Goal: Task Accomplishment & Management: Use online tool/utility

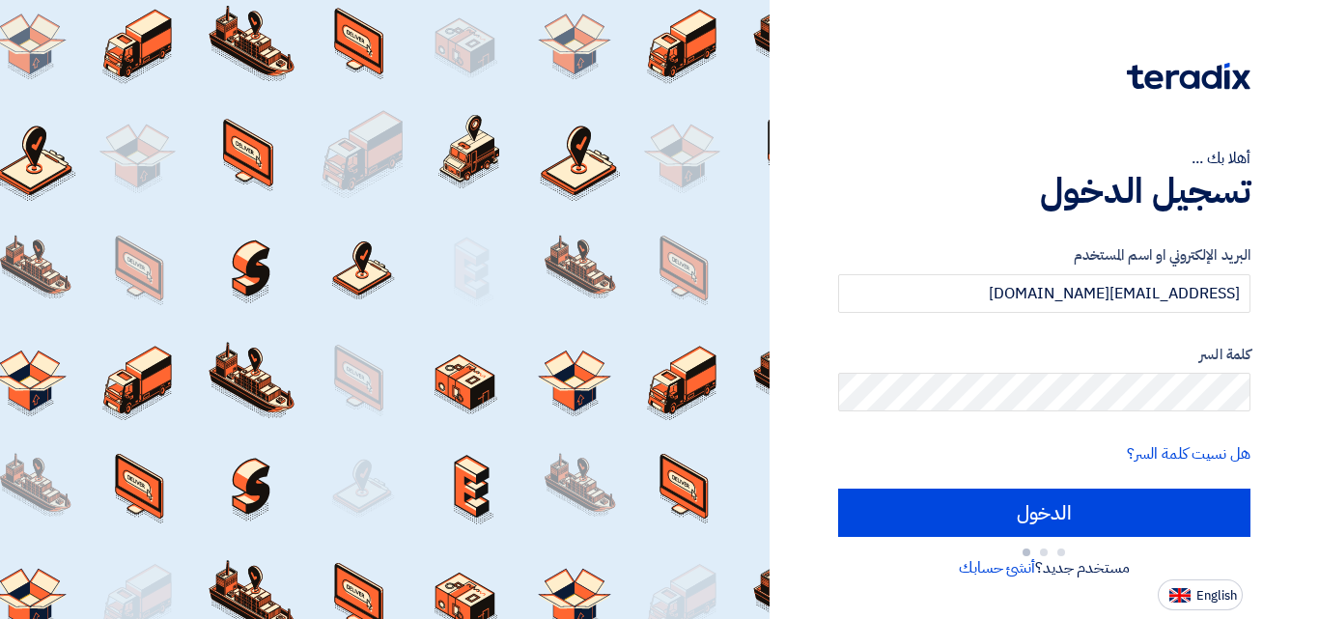
type input "Sign in"
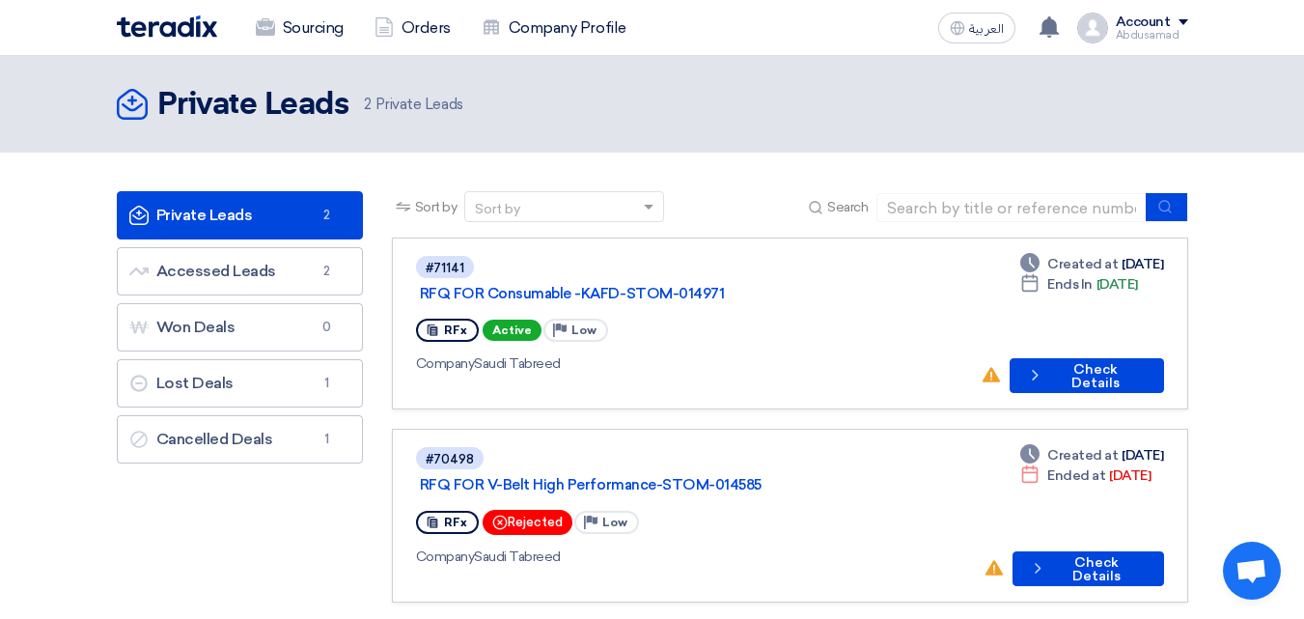
click at [506, 319] on span "Active" at bounding box center [512, 329] width 59 height 21
click at [1107, 358] on button "Check details Check Details" at bounding box center [1086, 375] width 153 height 35
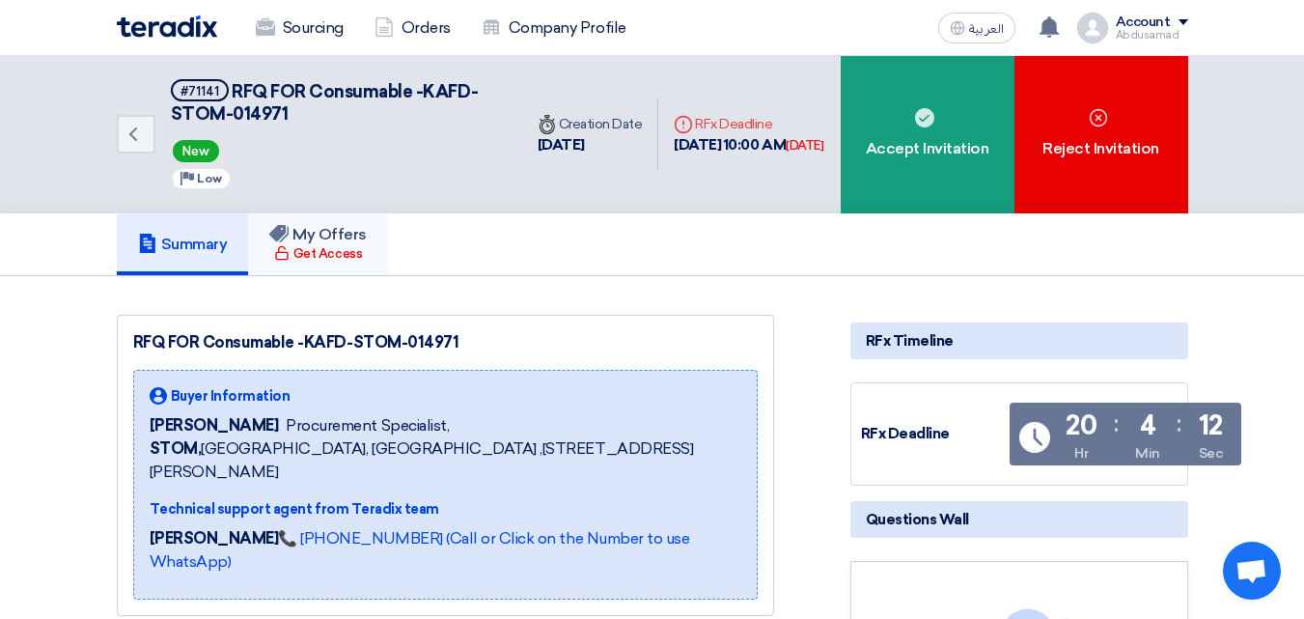
click at [344, 241] on h5 "My Offers" at bounding box center [317, 234] width 97 height 19
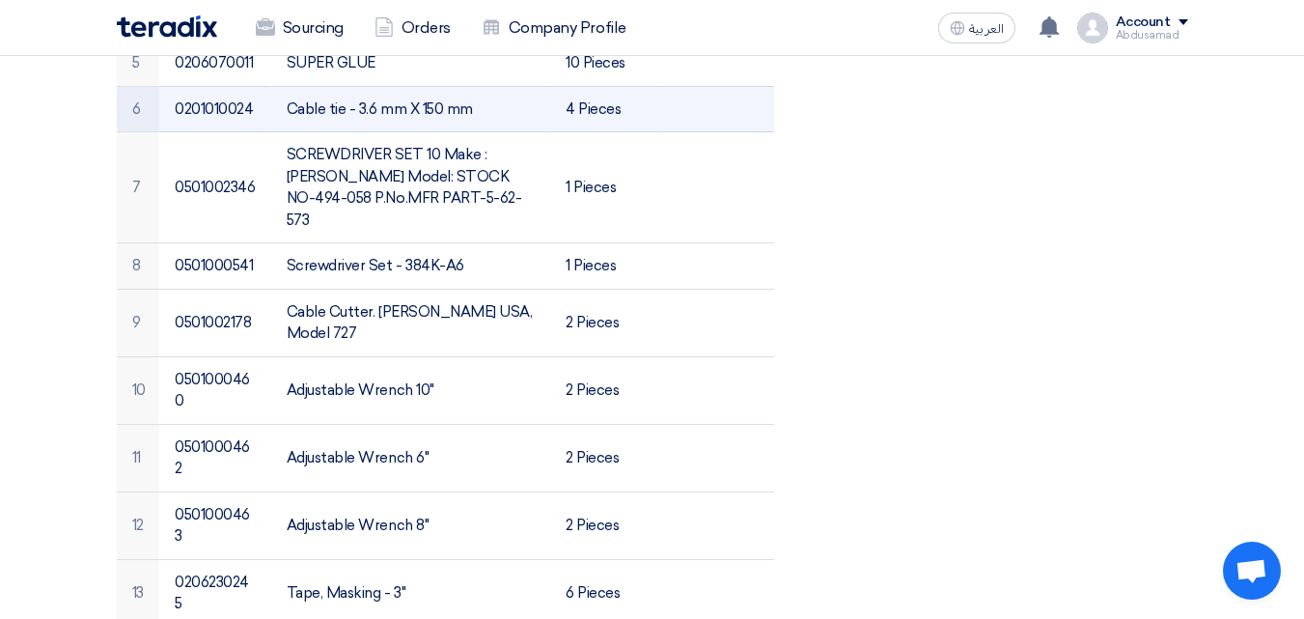
scroll to position [965, 0]
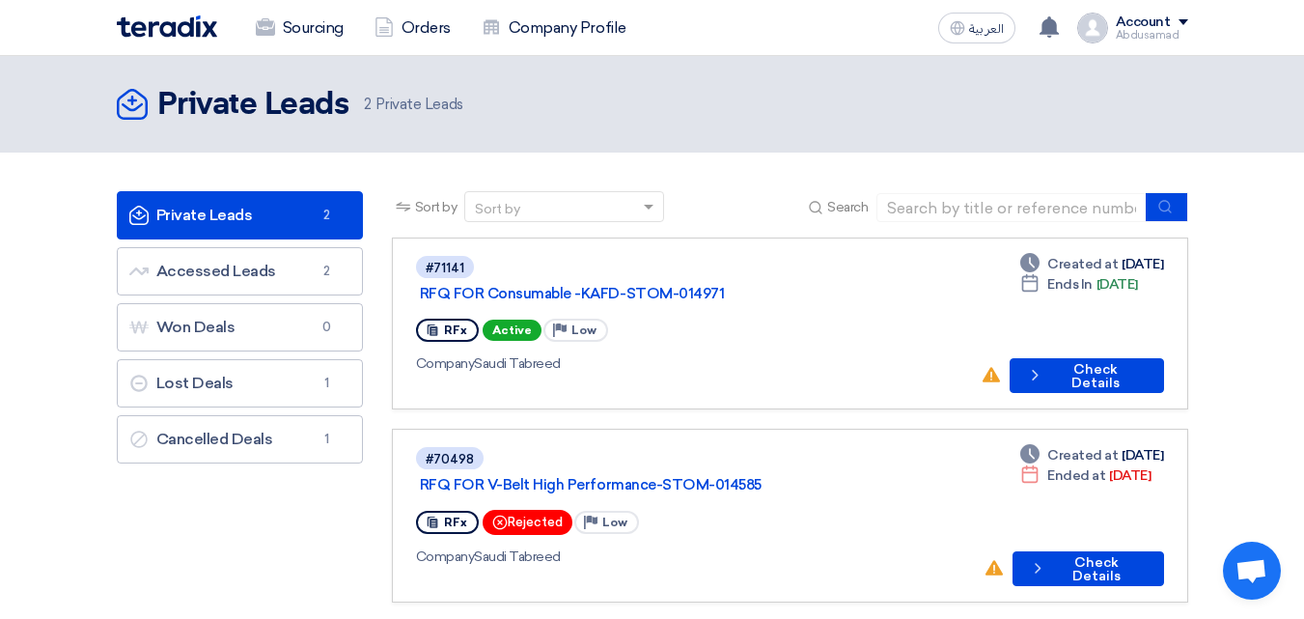
click at [250, 208] on link "Private Leads Private Leads 2" at bounding box center [240, 215] width 246 height 48
click at [246, 214] on link "Private Leads Private Leads 2" at bounding box center [240, 215] width 246 height 48
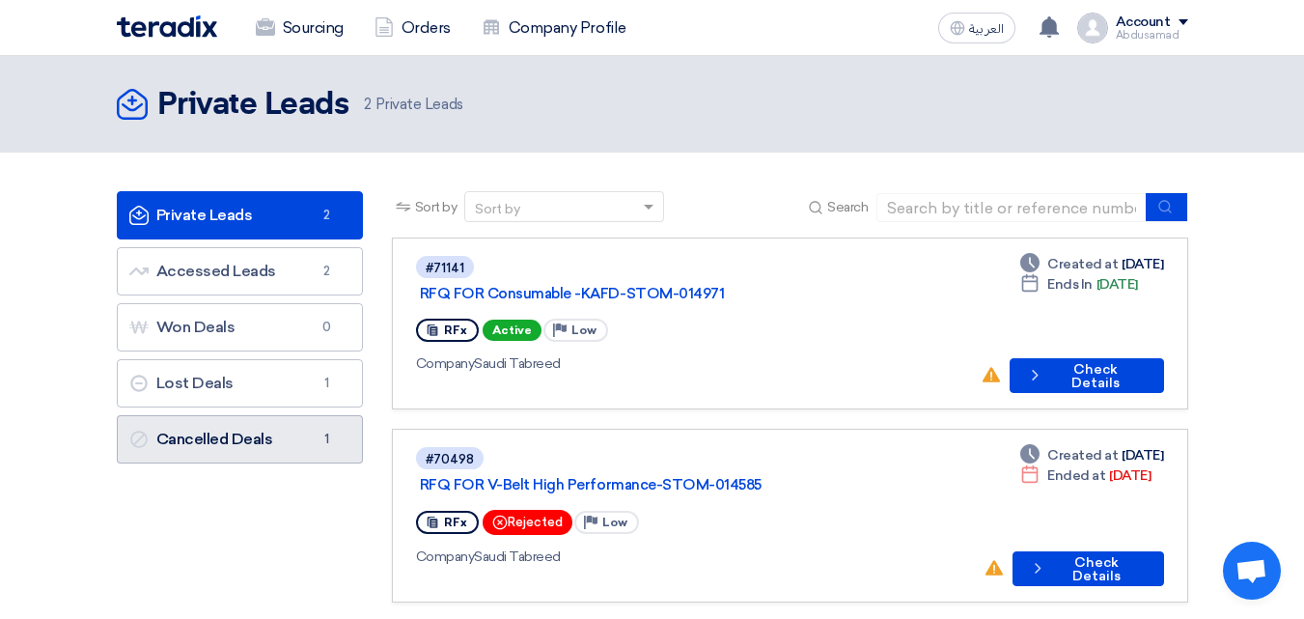
click at [267, 441] on link "Cancelled Deals Cancelled Deals 1" at bounding box center [240, 439] width 246 height 48
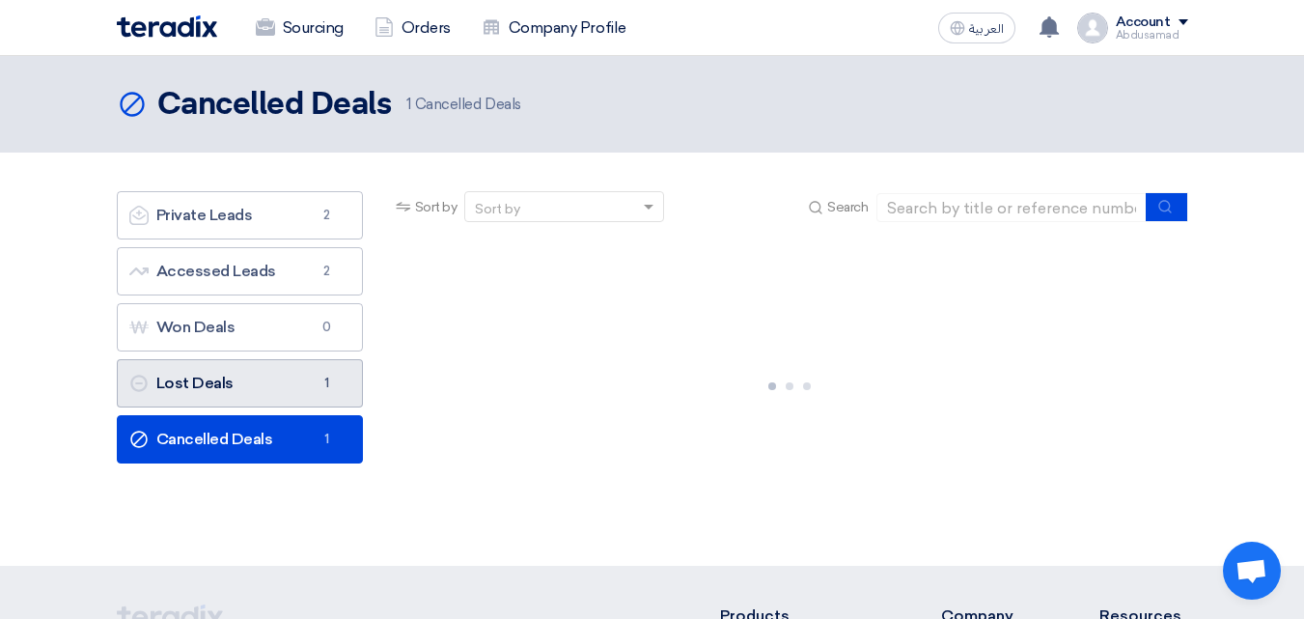
click at [250, 386] on link "Lost Deals Lost Deals 1" at bounding box center [240, 383] width 246 height 48
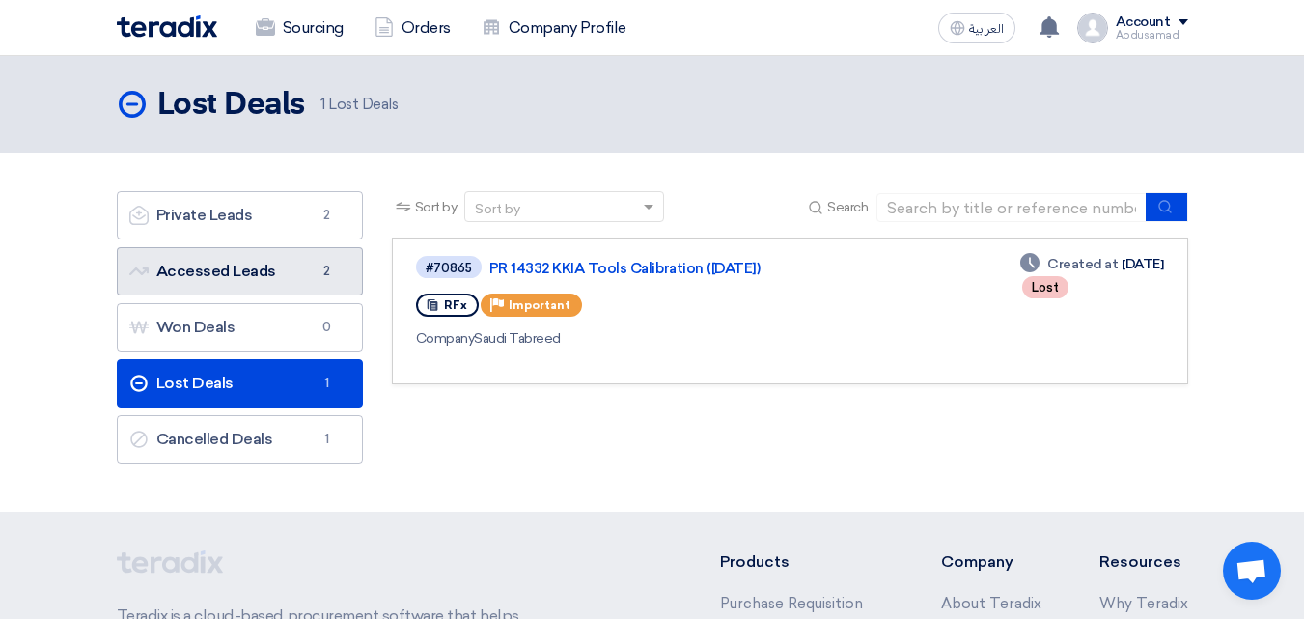
click at [270, 276] on link "Accessed Leads Accessed Leads 2" at bounding box center [240, 271] width 246 height 48
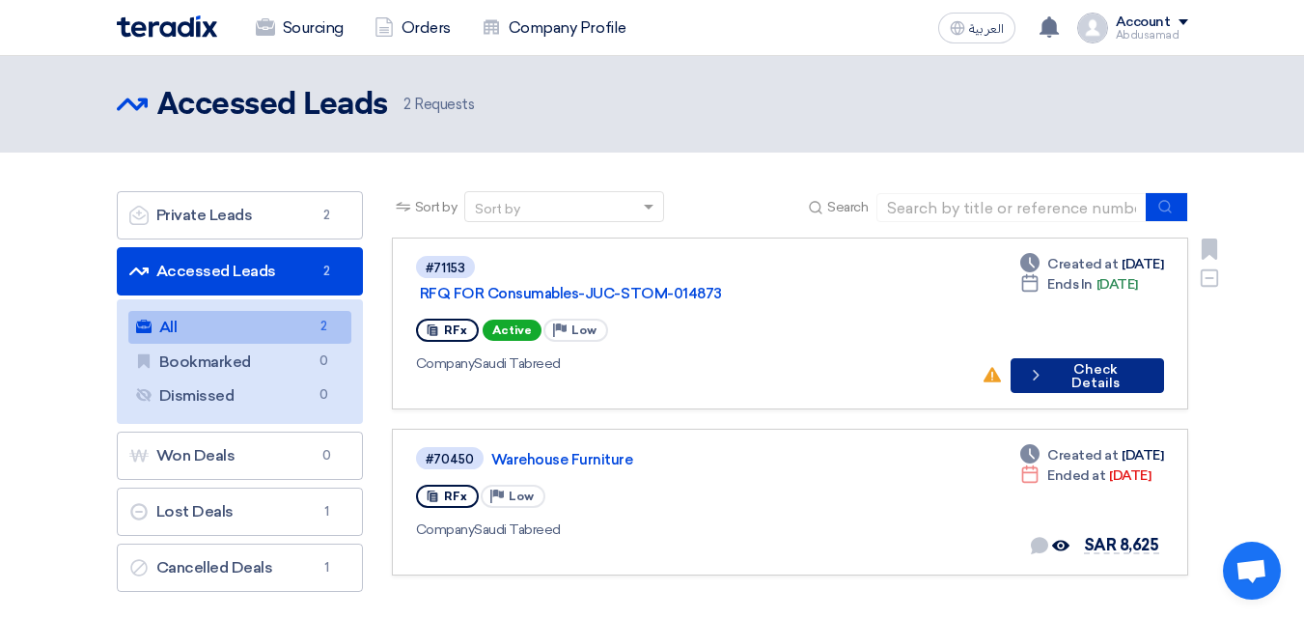
click at [1091, 359] on button "Check details Check Details" at bounding box center [1087, 375] width 153 height 35
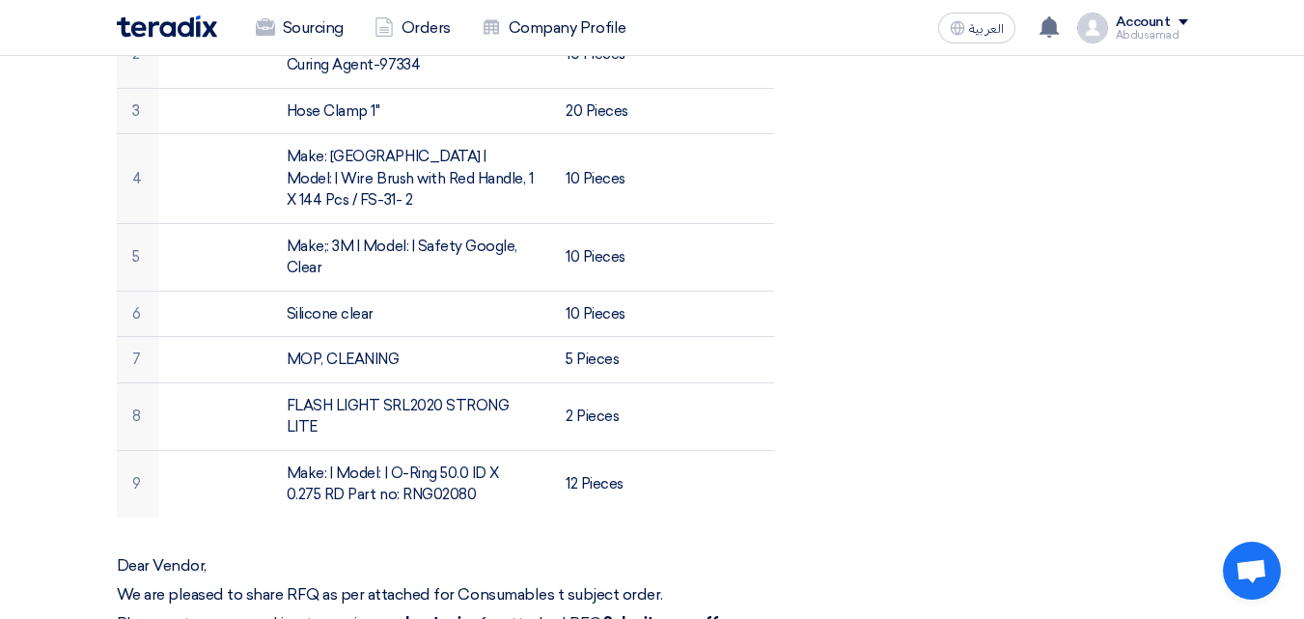
scroll to position [772, 0]
